Goal: Task Accomplishment & Management: Complete application form

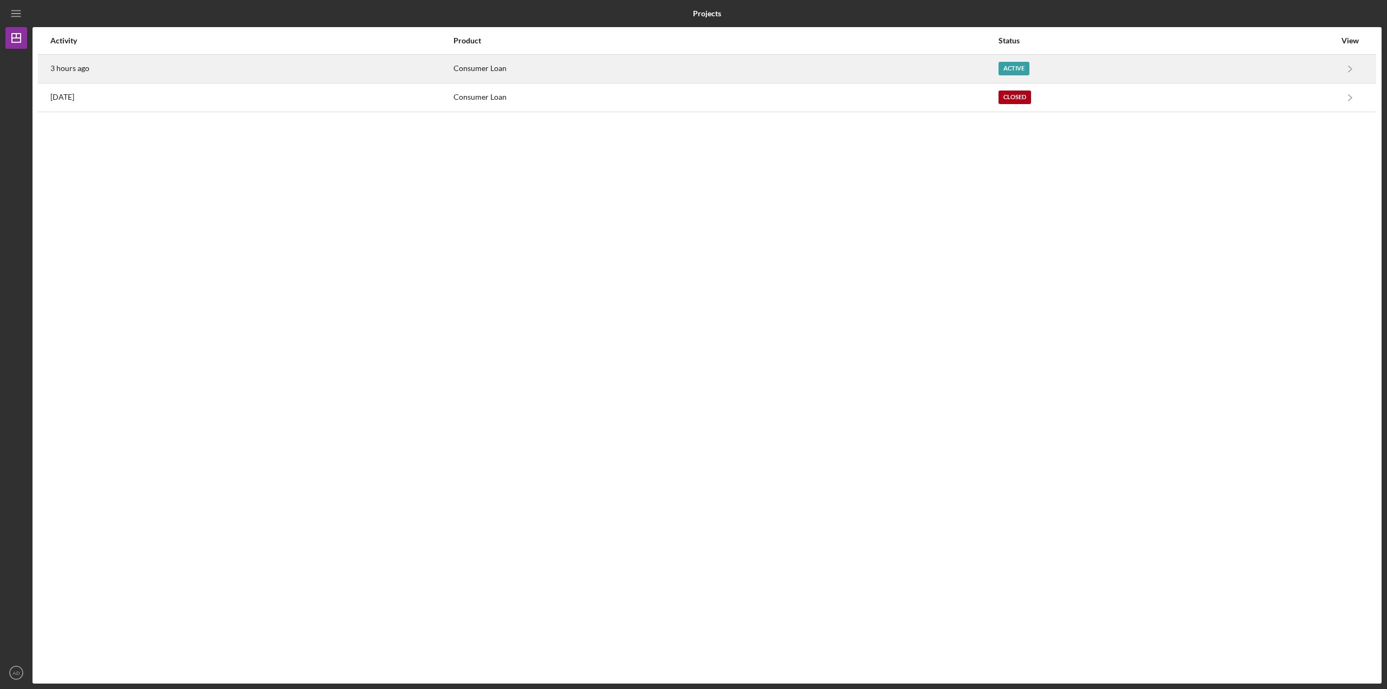
click at [946, 64] on div "Consumer Loan" at bounding box center [725, 68] width 544 height 27
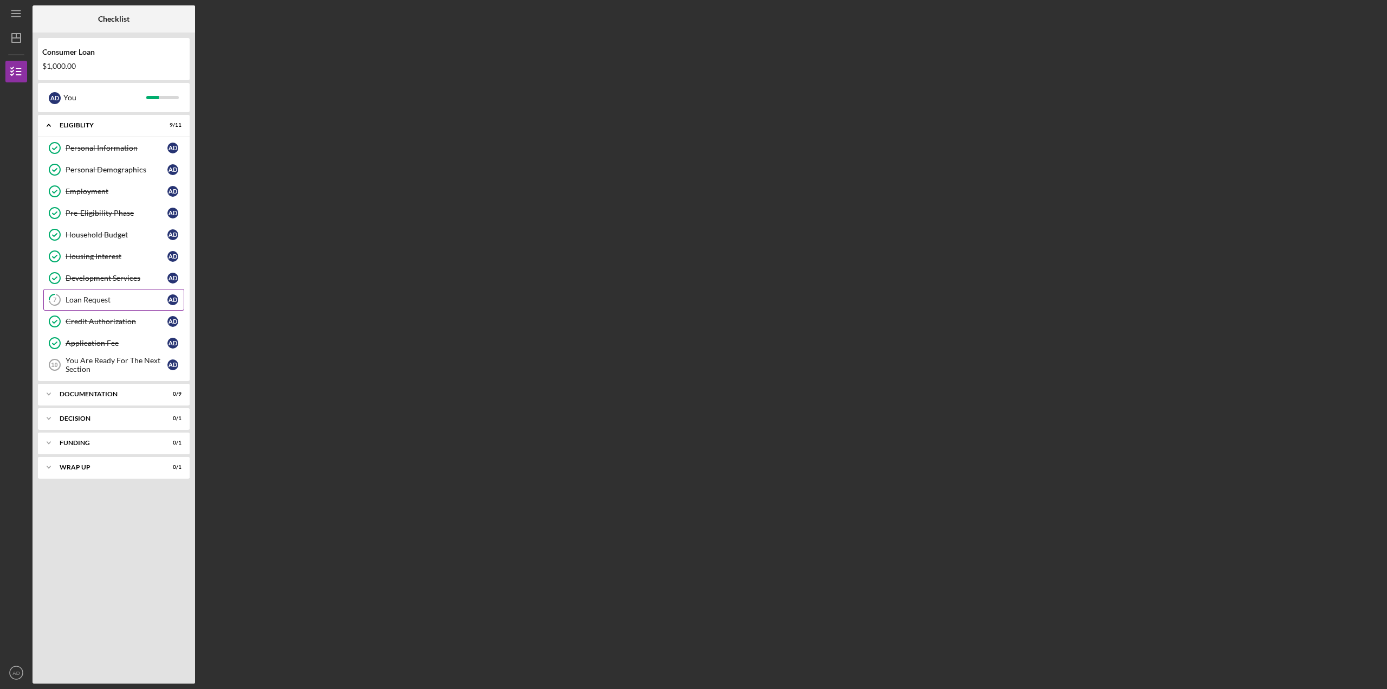
click at [89, 302] on div "Loan Request" at bounding box center [117, 299] width 102 height 9
